Goal: Task Accomplishment & Management: Manage account settings

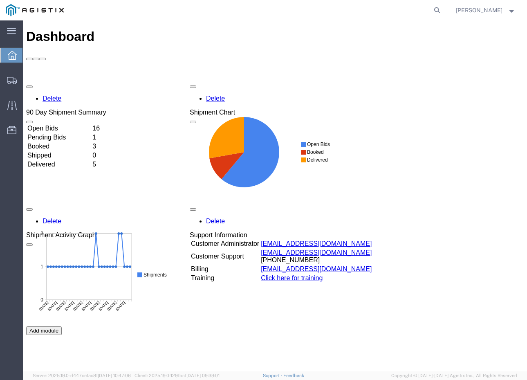
click at [91, 124] on td "Open Bids" at bounding box center [59, 128] width 64 height 8
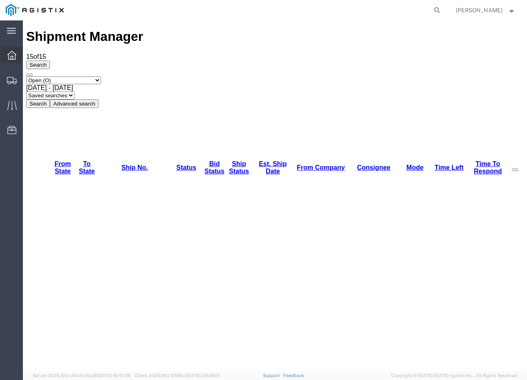
click at [16, 50] on div at bounding box center [11, 55] width 23 height 16
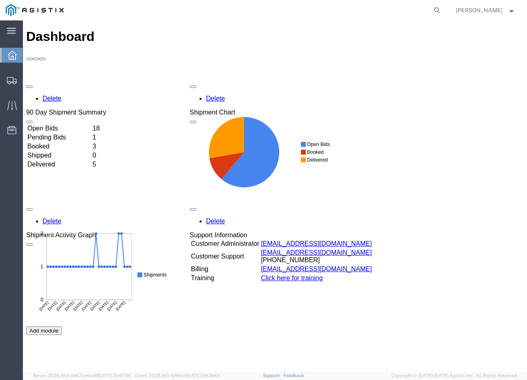
click at [87, 124] on td "Open Bids" at bounding box center [59, 128] width 64 height 8
